Goal: Navigation & Orientation: Find specific page/section

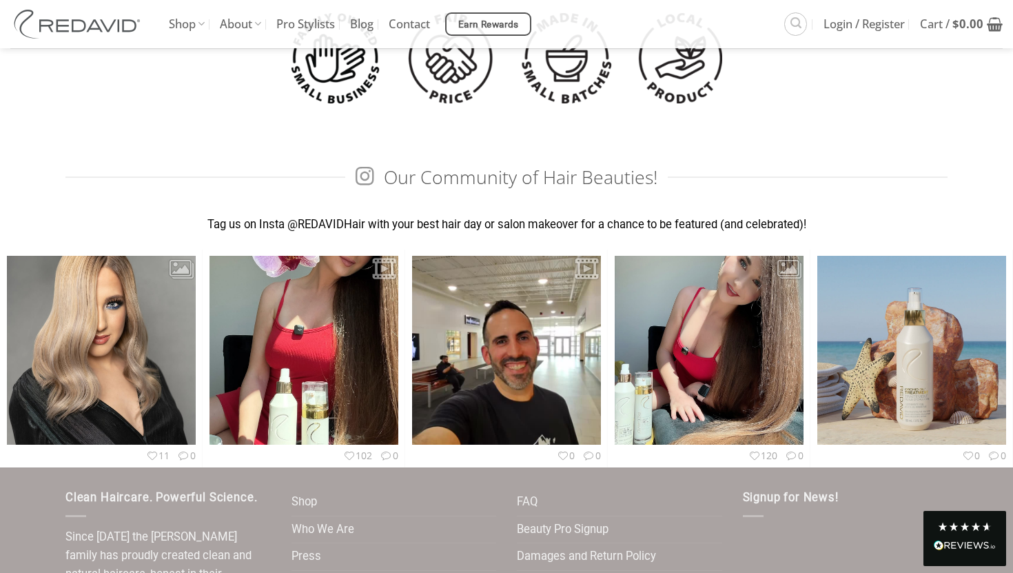
scroll to position [3869, 0]
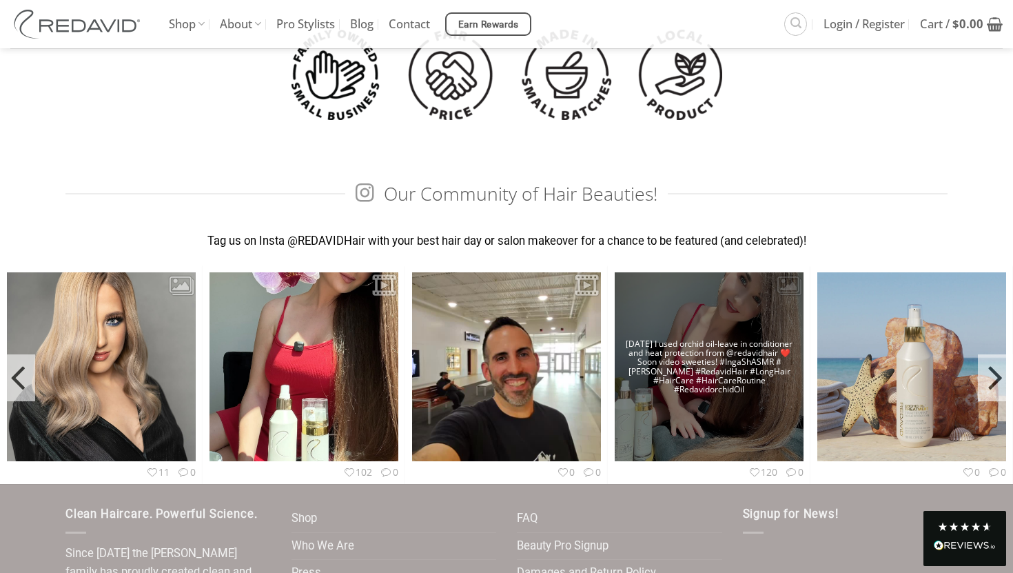
click at [783, 291] on img at bounding box center [709, 365] width 189 height 251
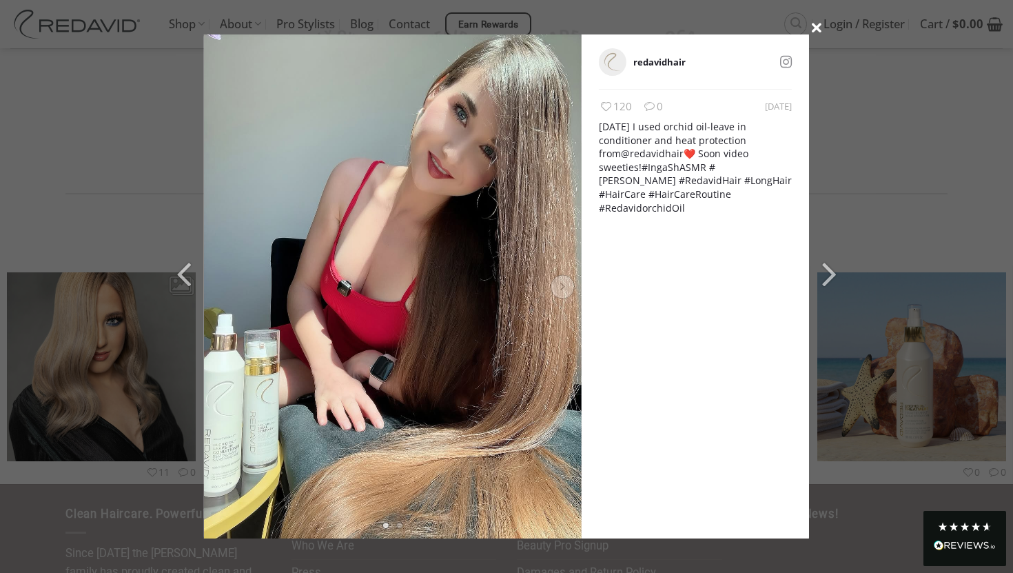
click at [811, 25] on icon at bounding box center [816, 27] width 19 height 19
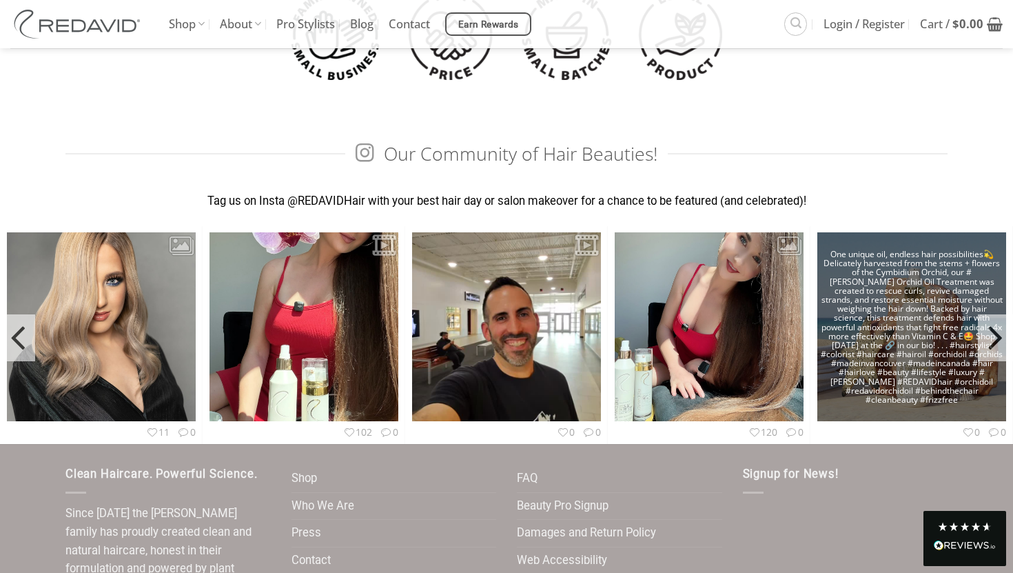
scroll to position [3932, 0]
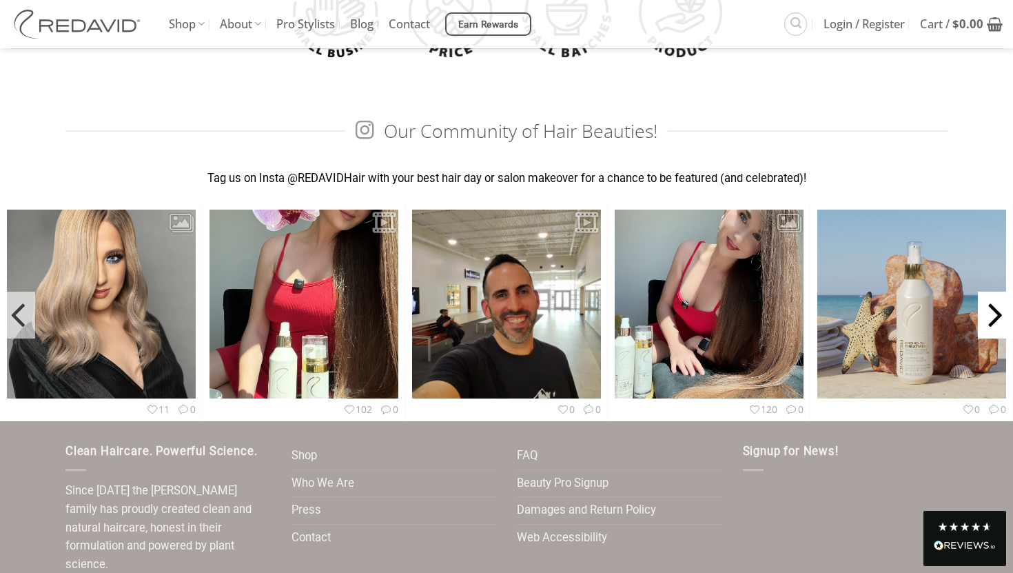
click at [994, 316] on icon "Next" at bounding box center [995, 312] width 14 height 57
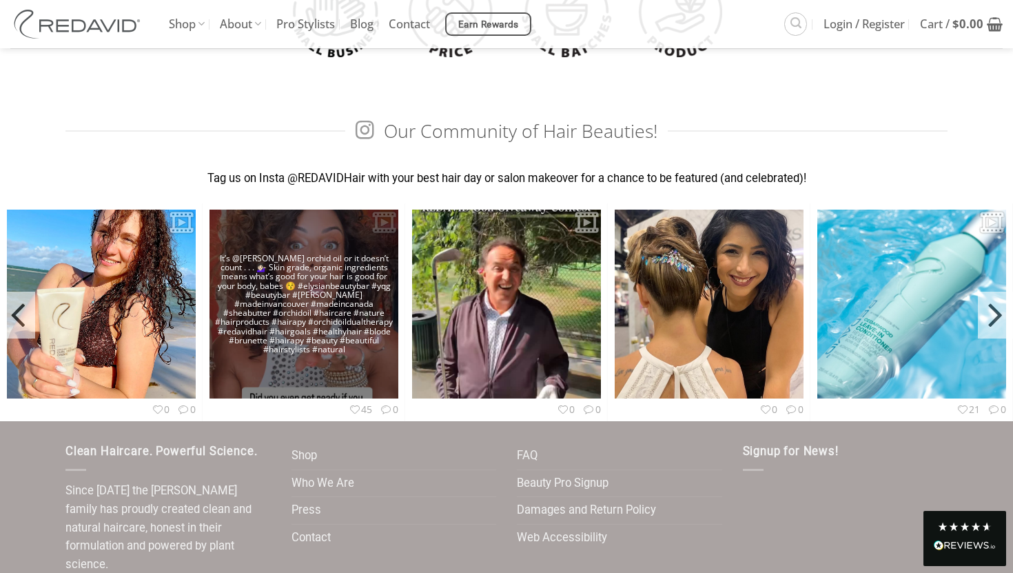
click at [322, 296] on img at bounding box center [303, 303] width 189 height 335
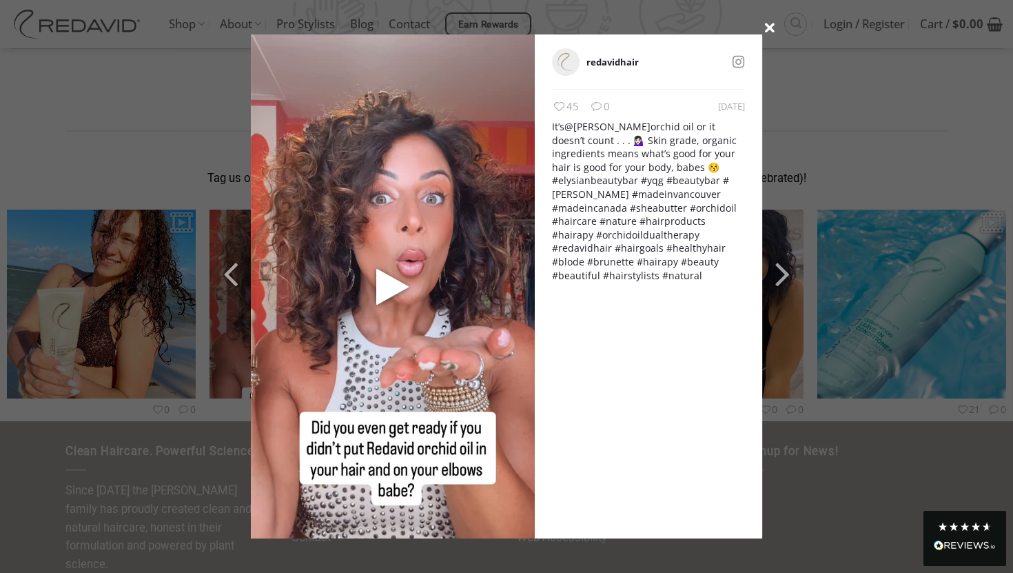
click at [768, 28] on icon at bounding box center [769, 27] width 19 height 19
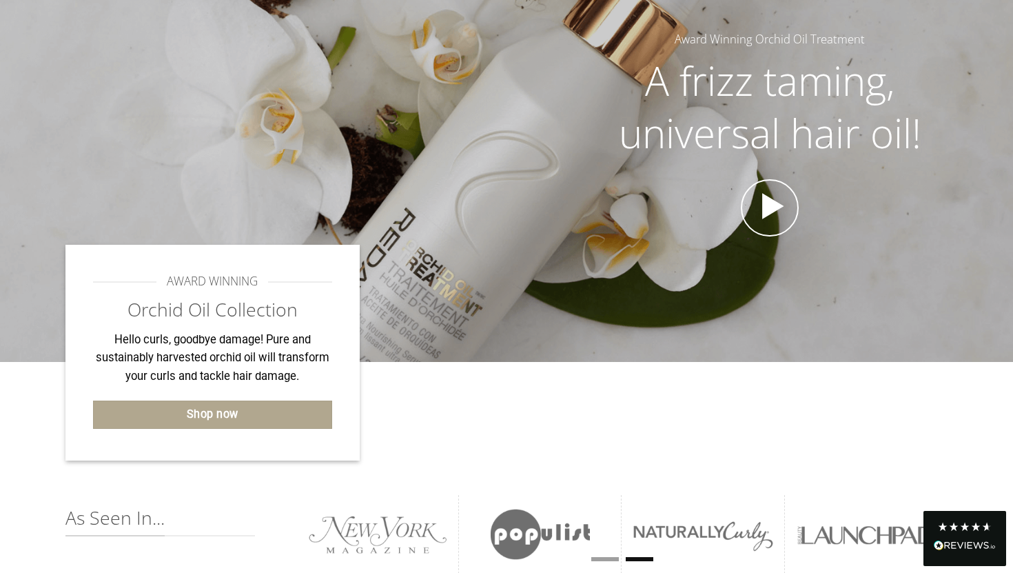
scroll to position [0, 0]
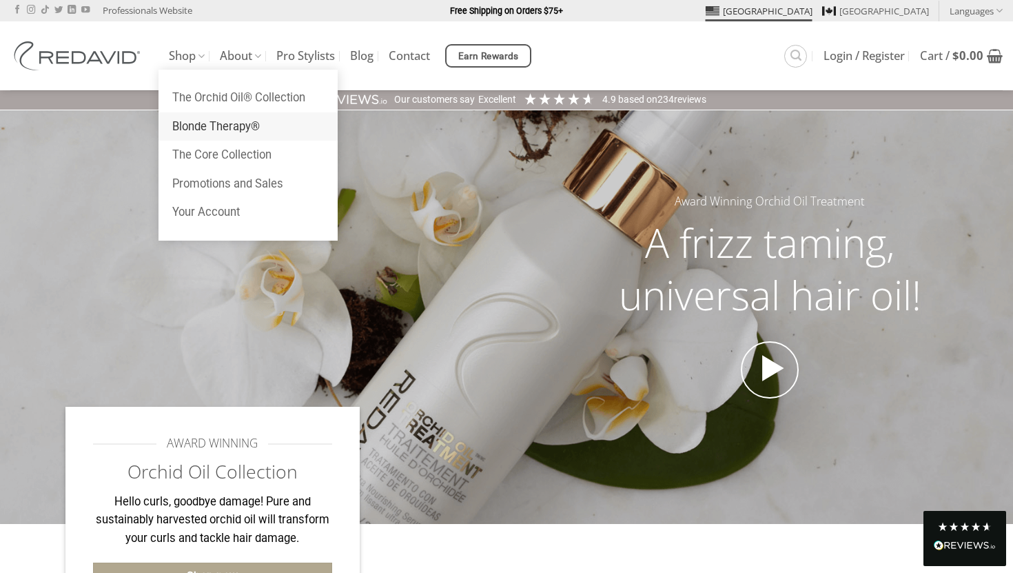
click at [196, 125] on link "Blonde Therapy®" at bounding box center [247, 126] width 179 height 29
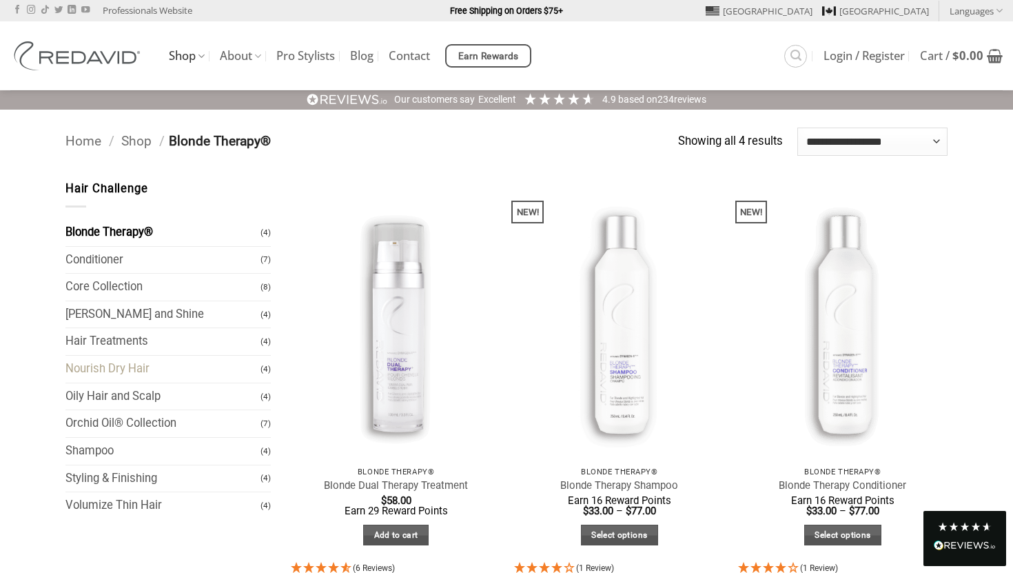
click at [152, 362] on link "Nourish Dry Hair" at bounding box center [162, 369] width 195 height 27
